Goal: Task Accomplishment & Management: Use online tool/utility

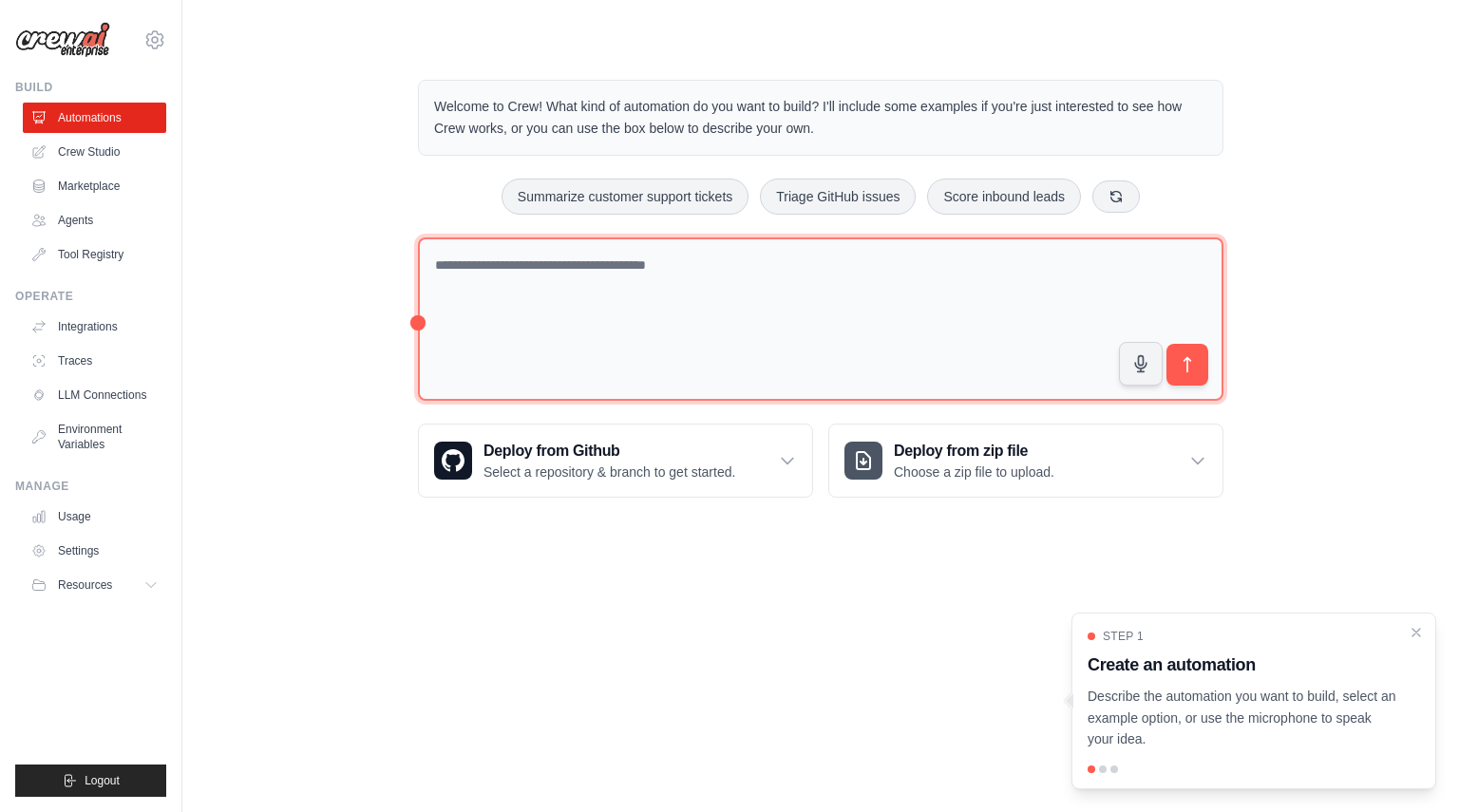
click at [488, 279] on textarea at bounding box center [821, 319] width 805 height 164
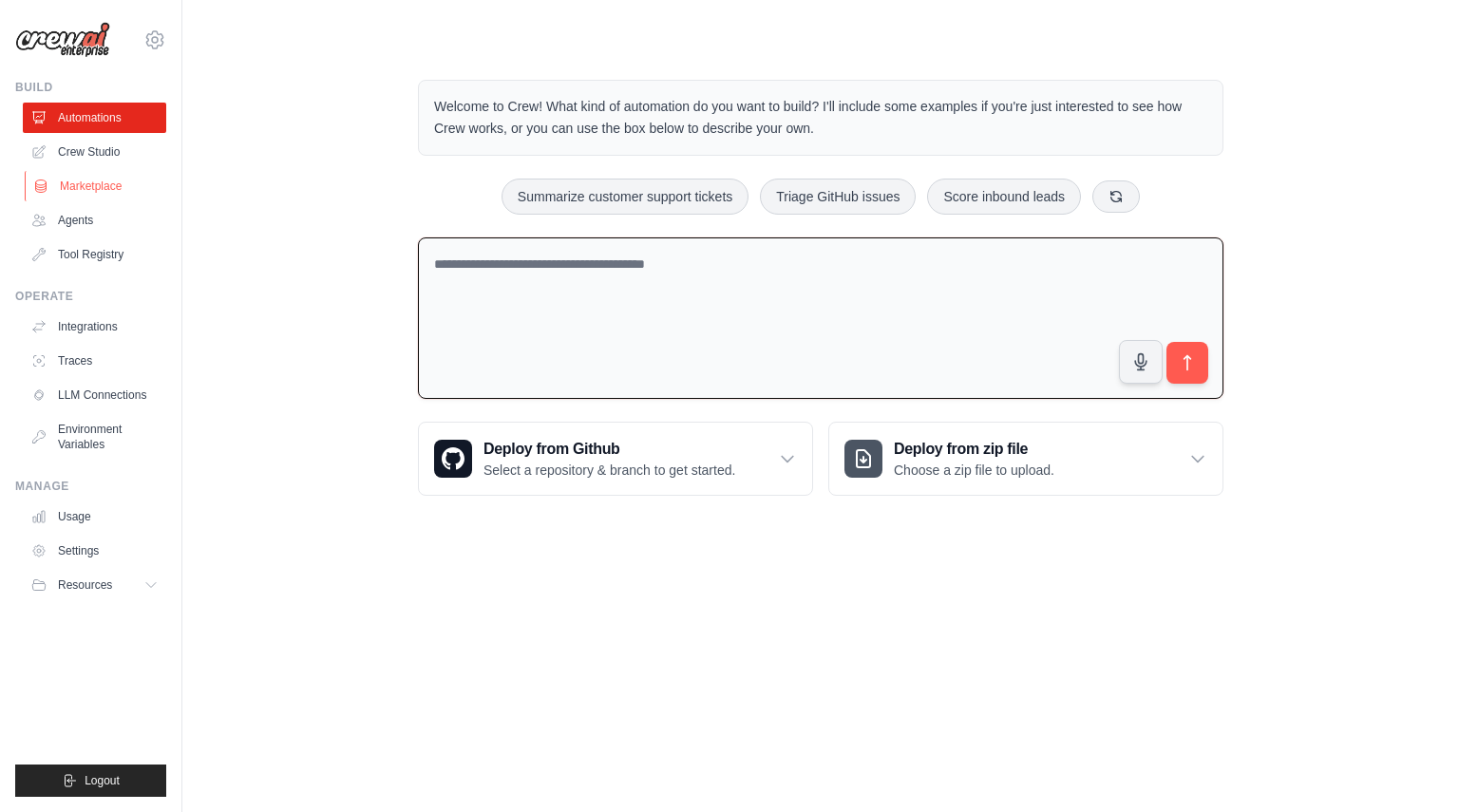
click at [88, 189] on link "Marketplace" at bounding box center [96, 186] width 143 height 30
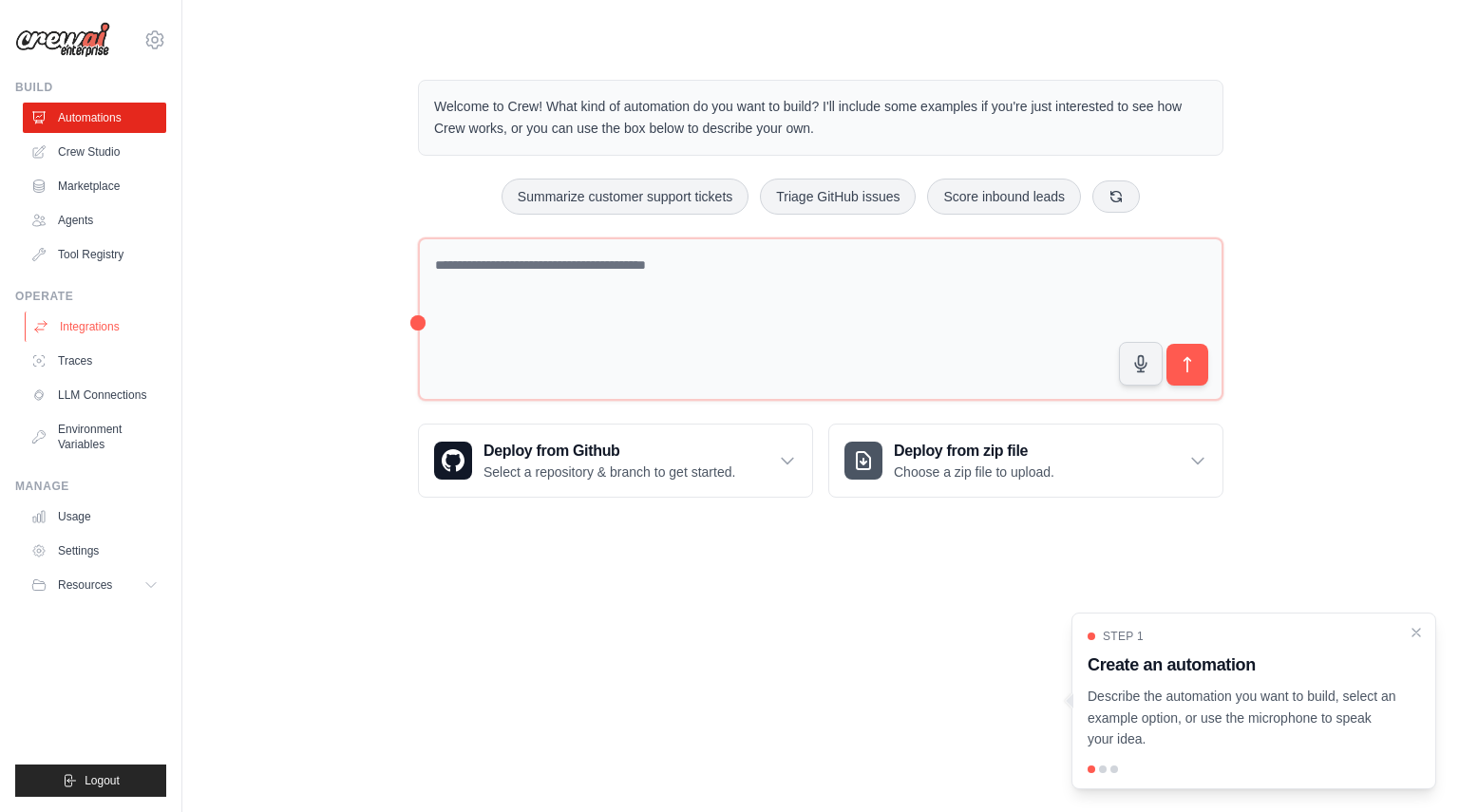
click at [92, 330] on link "Integrations" at bounding box center [96, 327] width 143 height 30
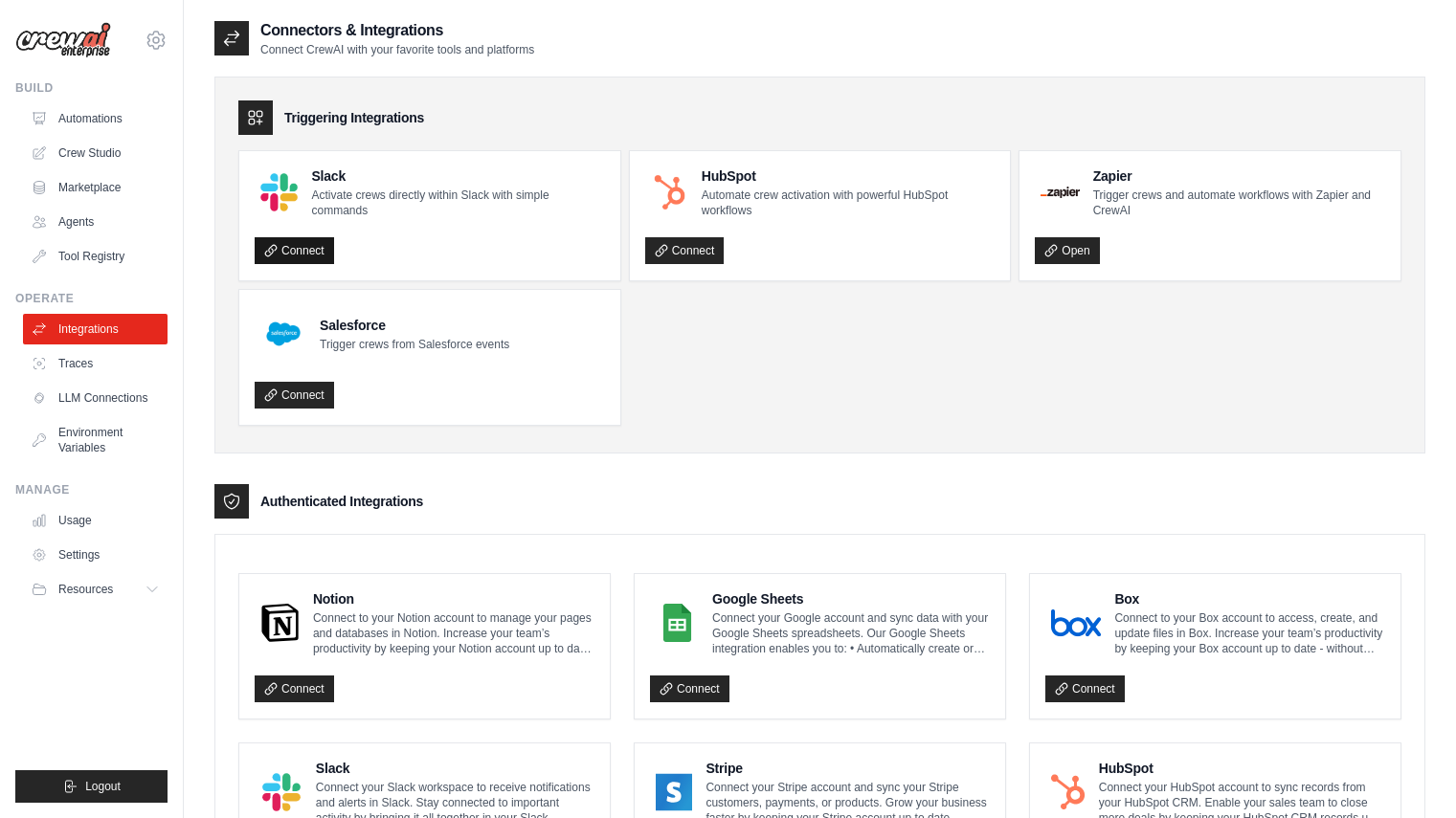
click at [301, 251] on link "Connect" at bounding box center [294, 251] width 79 height 27
click at [123, 408] on link "LLM Connections" at bounding box center [97, 398] width 145 height 31
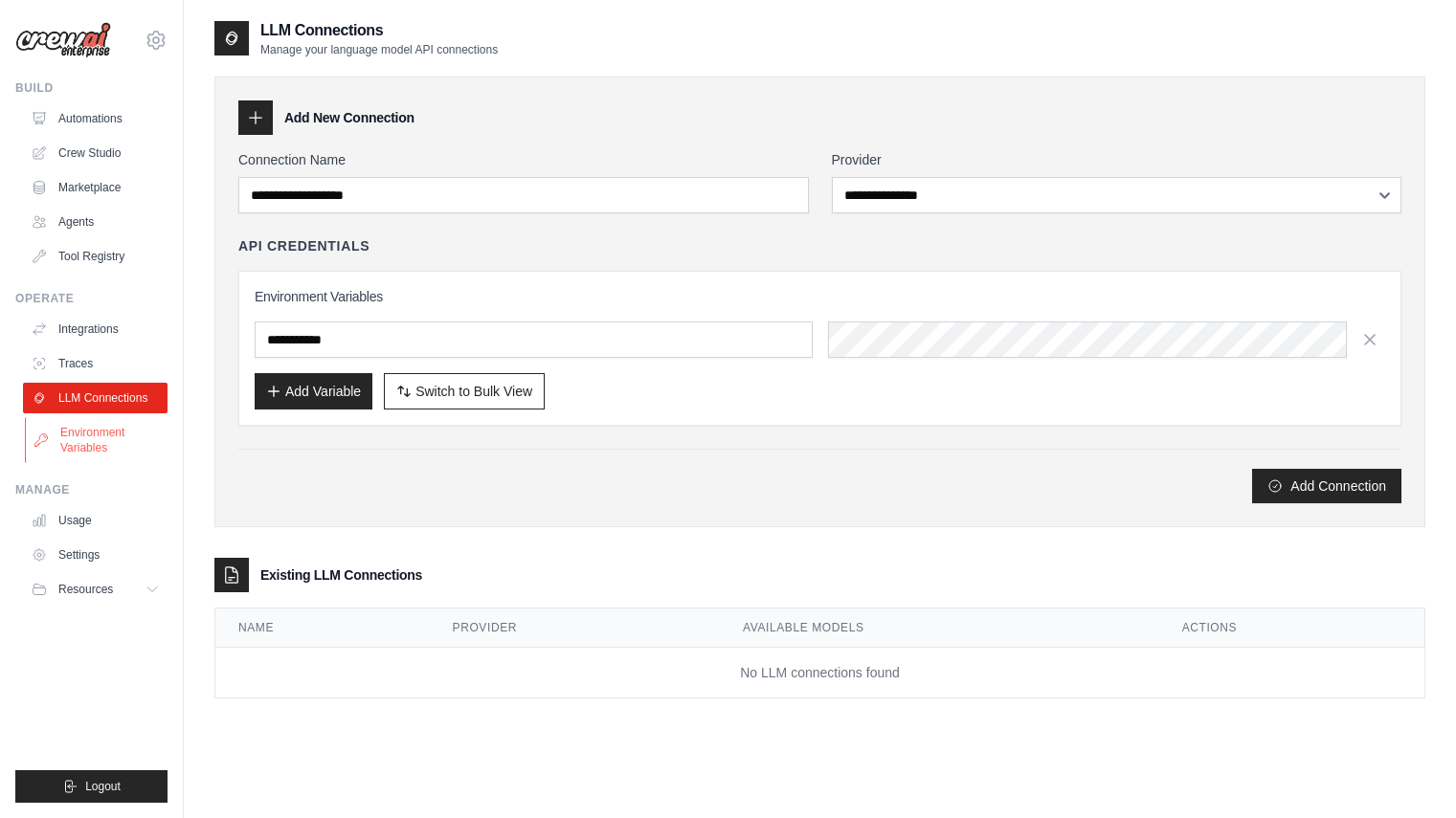
click at [113, 440] on link "Environment Variables" at bounding box center [97, 440] width 145 height 46
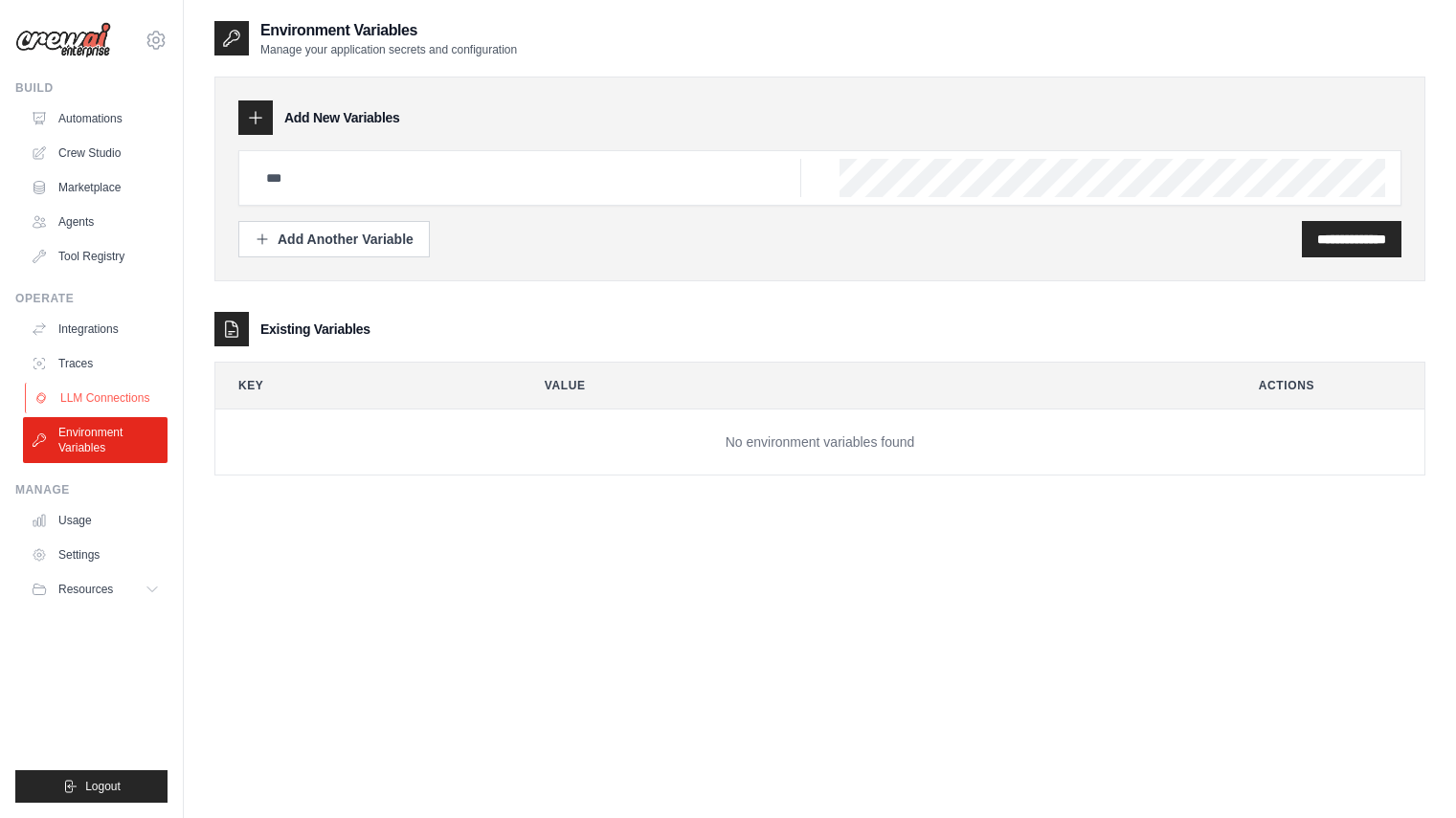
click at [94, 392] on link "LLM Connections" at bounding box center [97, 398] width 145 height 31
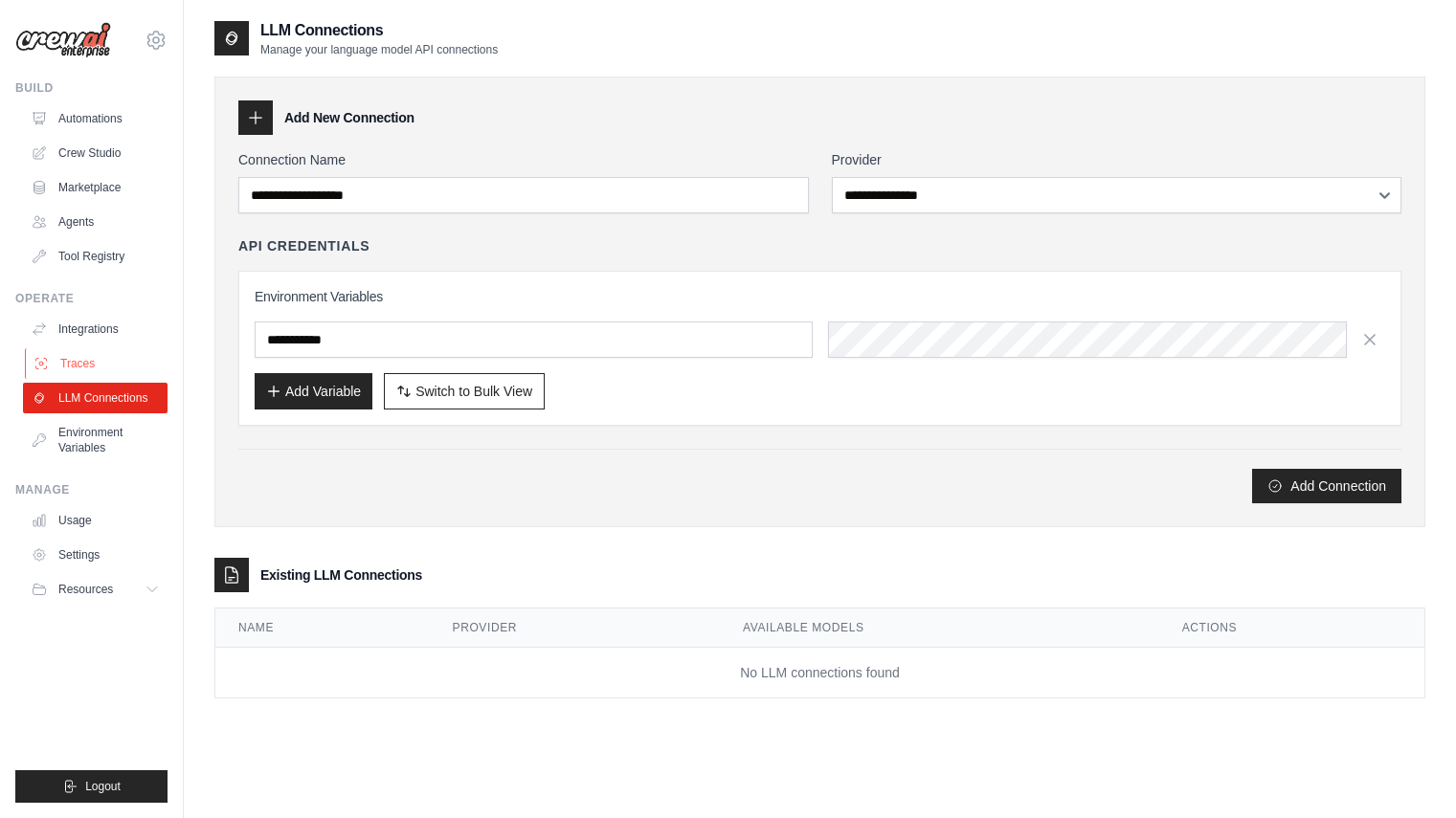
click at [78, 365] on link "Traces" at bounding box center [97, 364] width 145 height 31
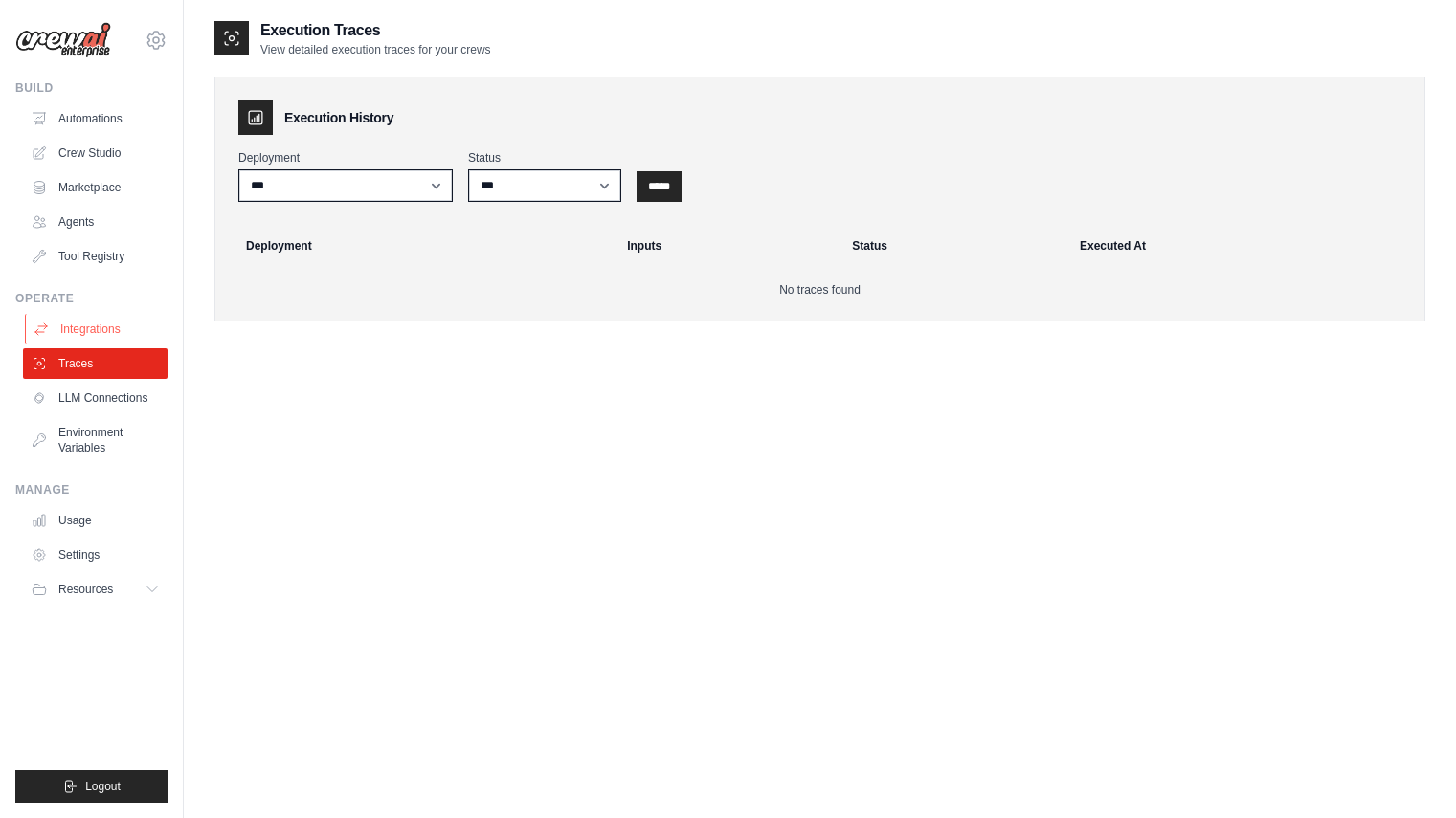
click at [101, 336] on link "Integrations" at bounding box center [97, 329] width 145 height 31
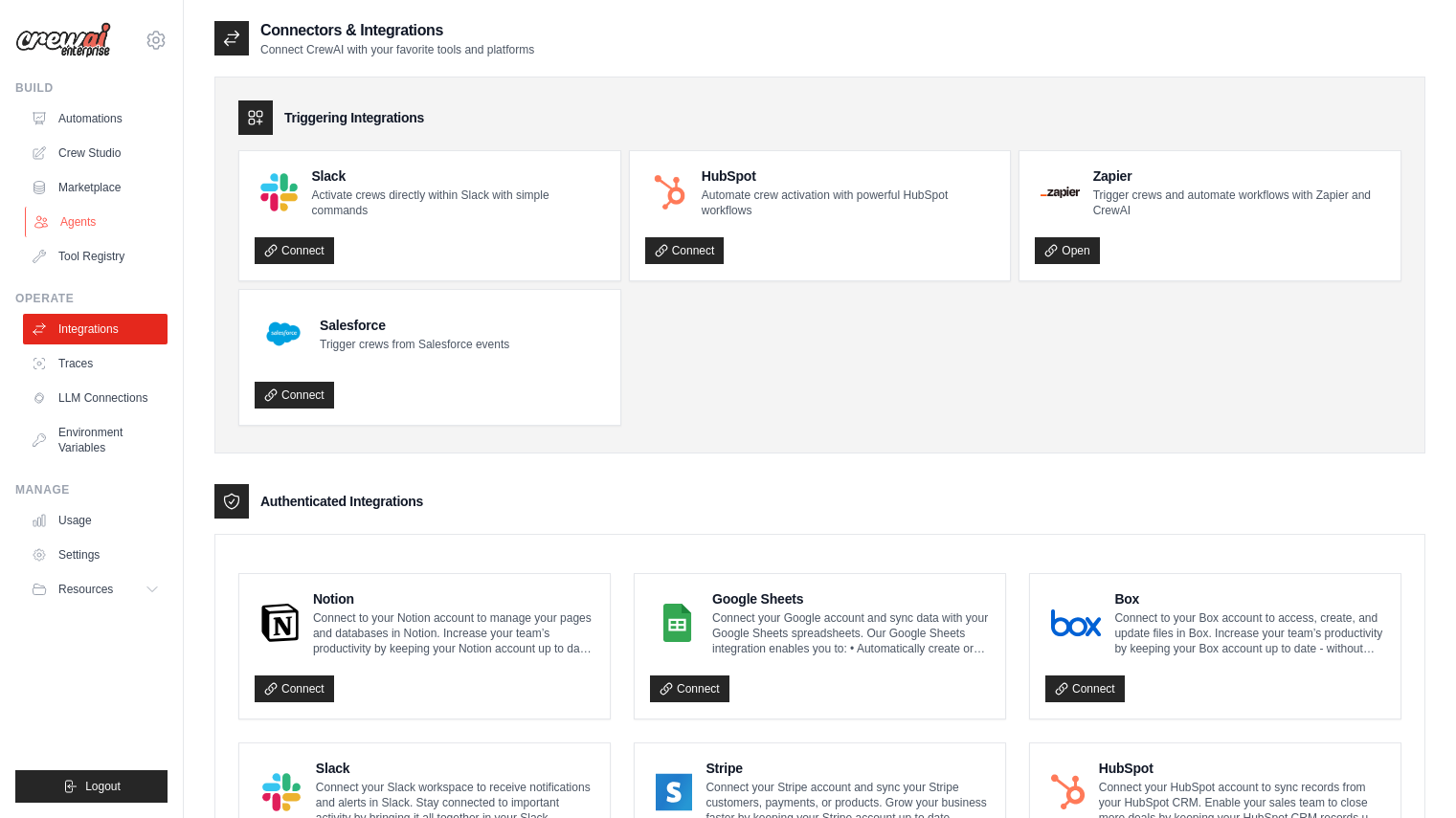
click at [112, 218] on link "Agents" at bounding box center [97, 222] width 145 height 31
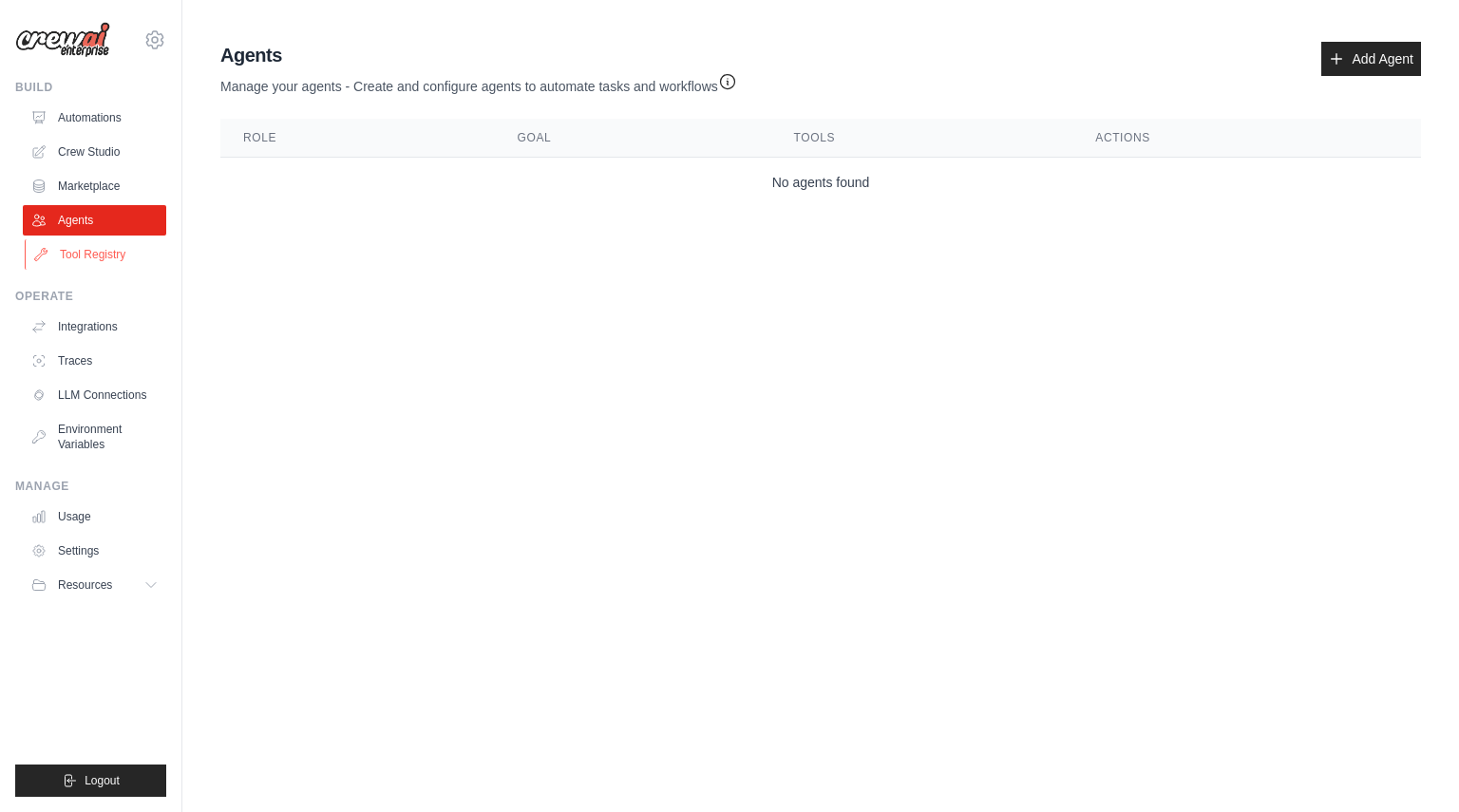
click at [104, 251] on link "Tool Registry" at bounding box center [96, 255] width 143 height 30
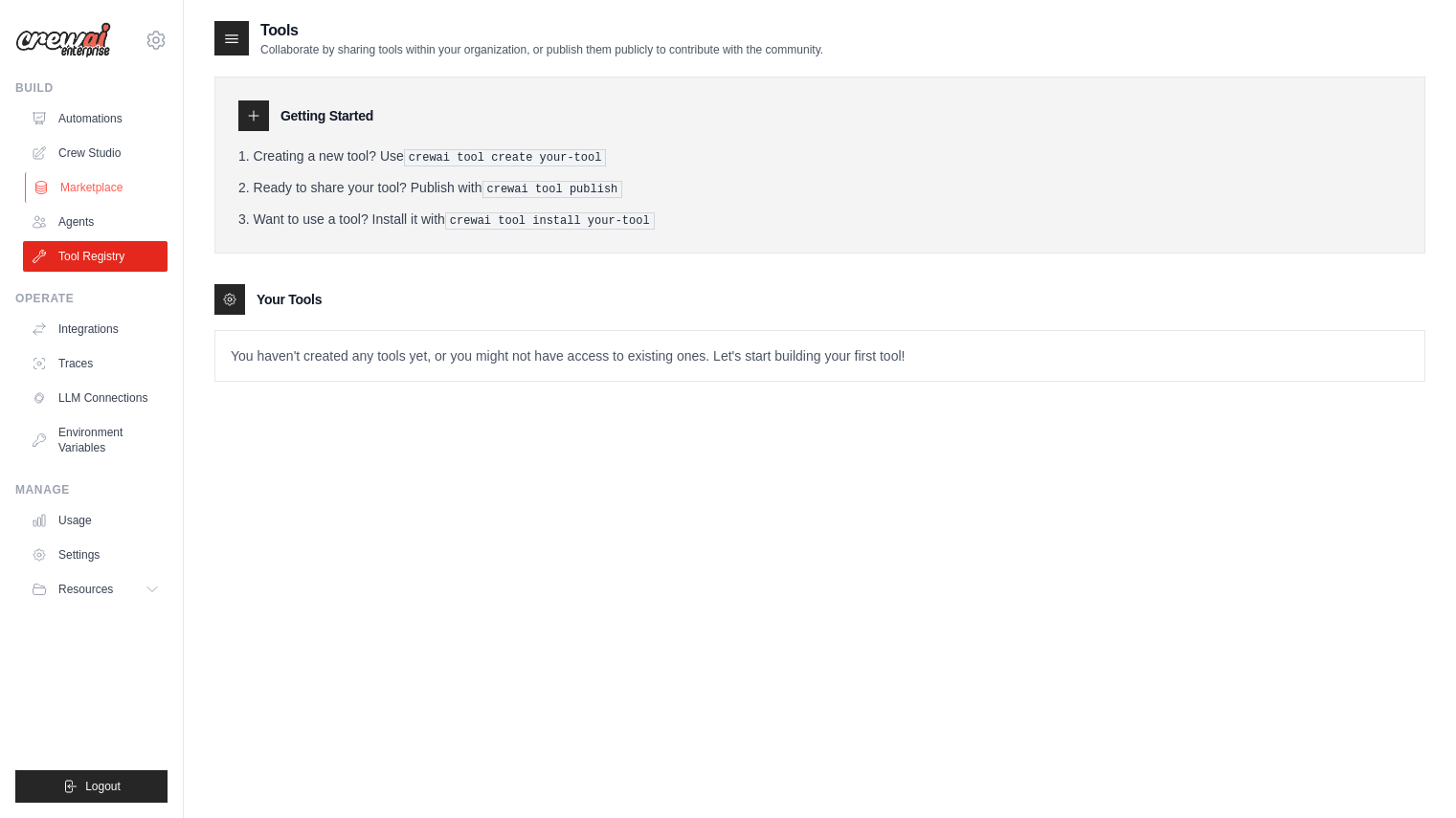
click at [94, 188] on link "Marketplace" at bounding box center [97, 188] width 145 height 31
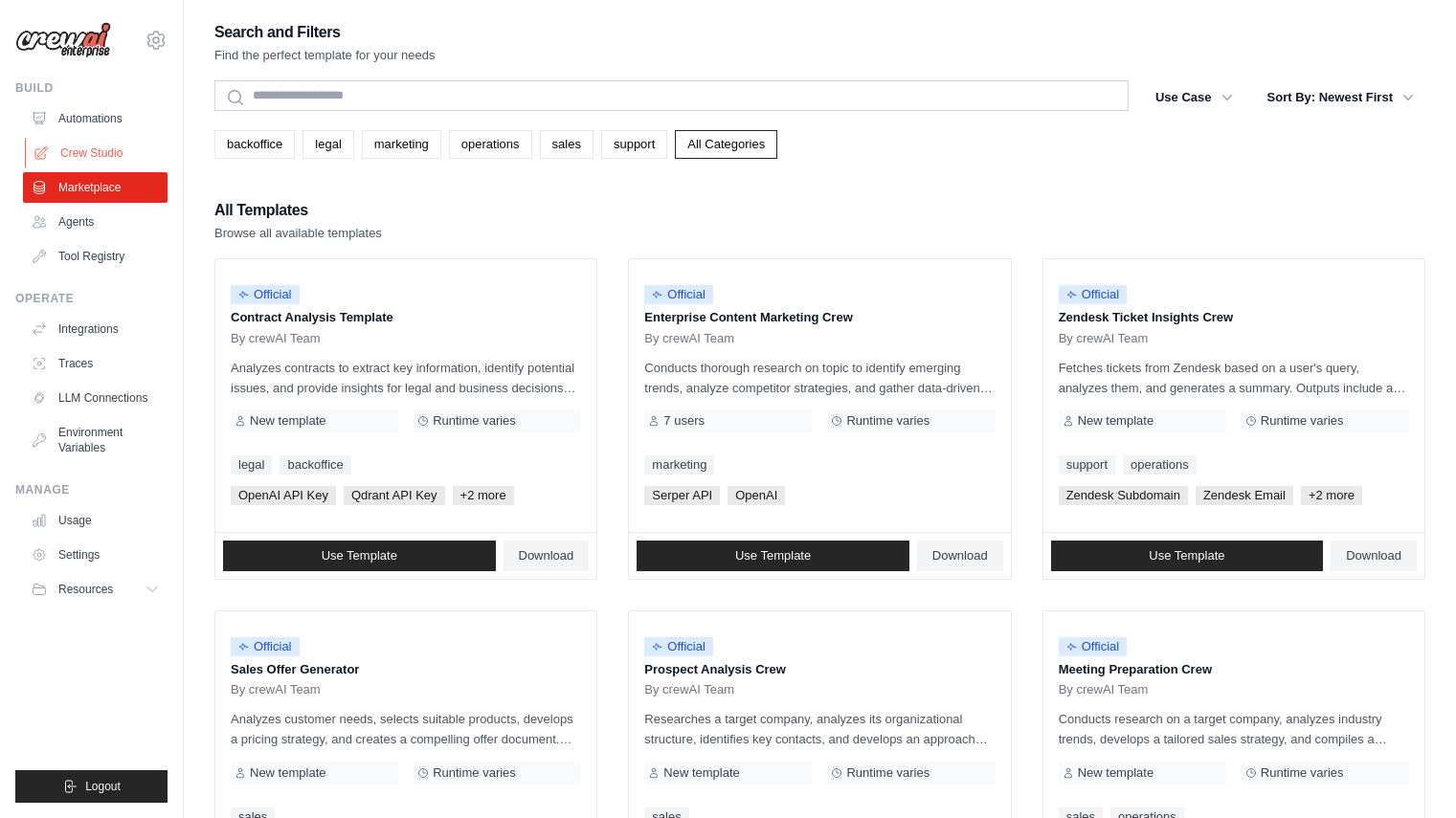
click at [89, 154] on link "Crew Studio" at bounding box center [97, 153] width 145 height 31
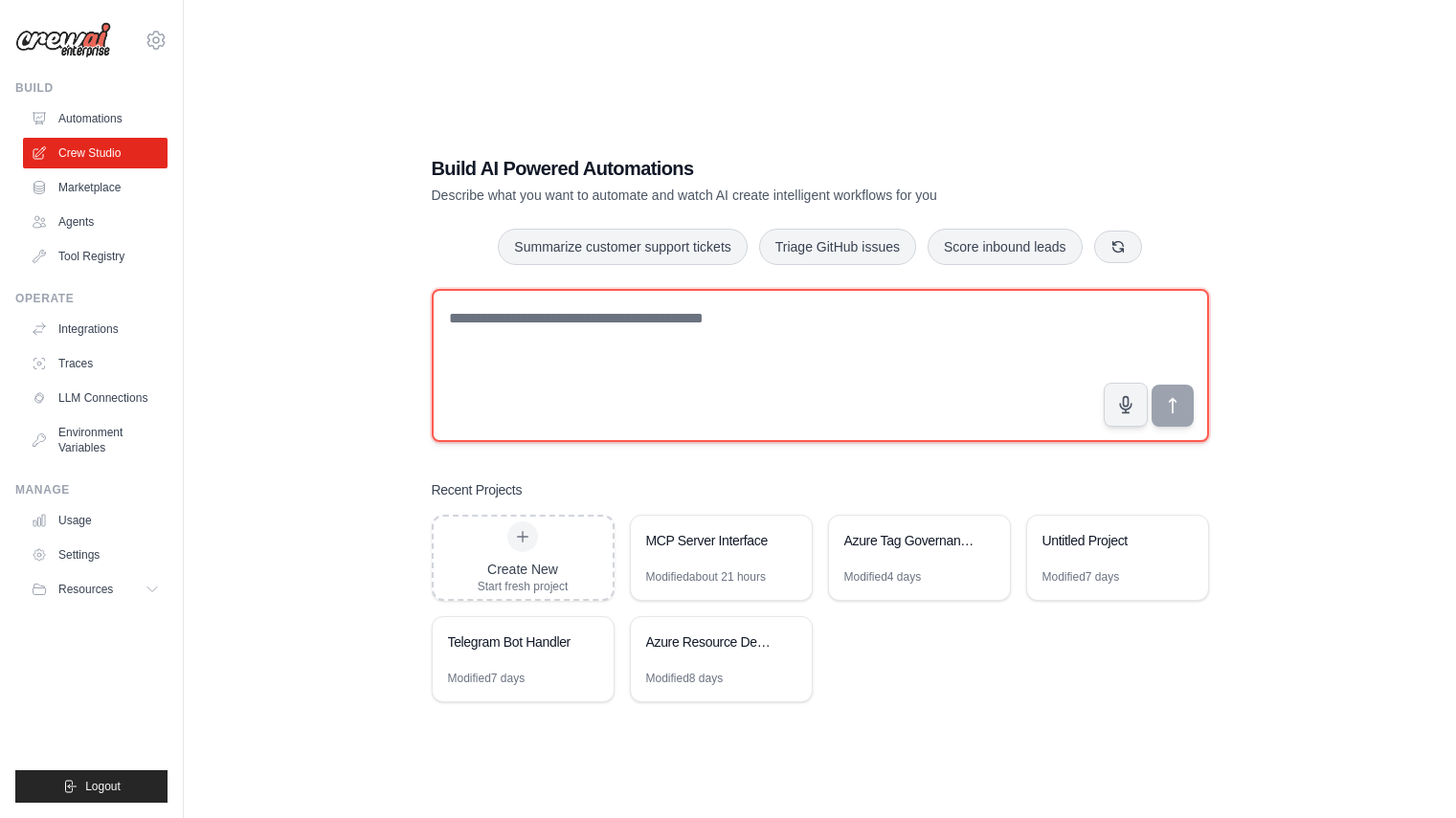
click at [575, 336] on textarea at bounding box center [820, 365] width 777 height 153
type textarea "**********"
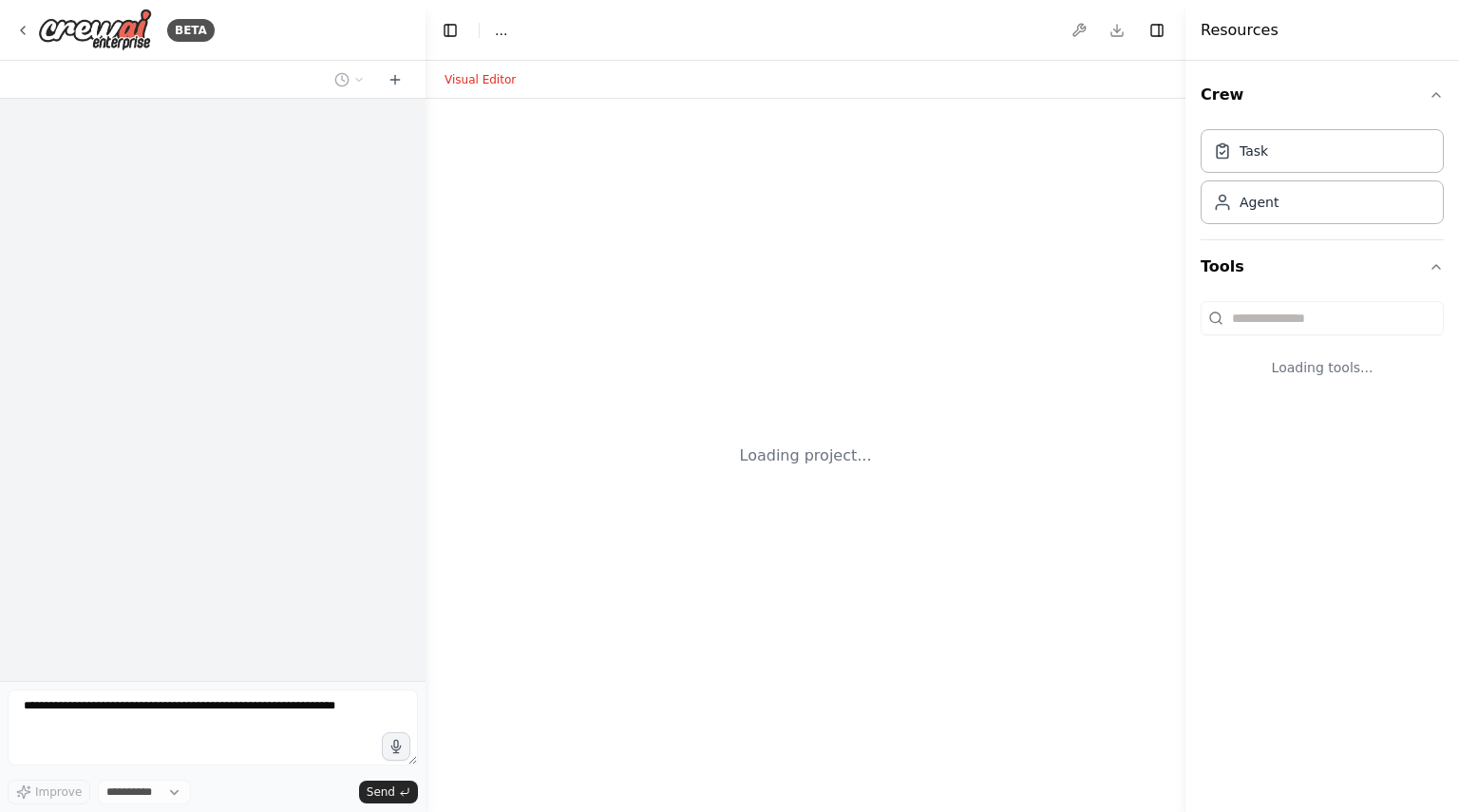
select select "****"
